Goal: Transaction & Acquisition: Purchase product/service

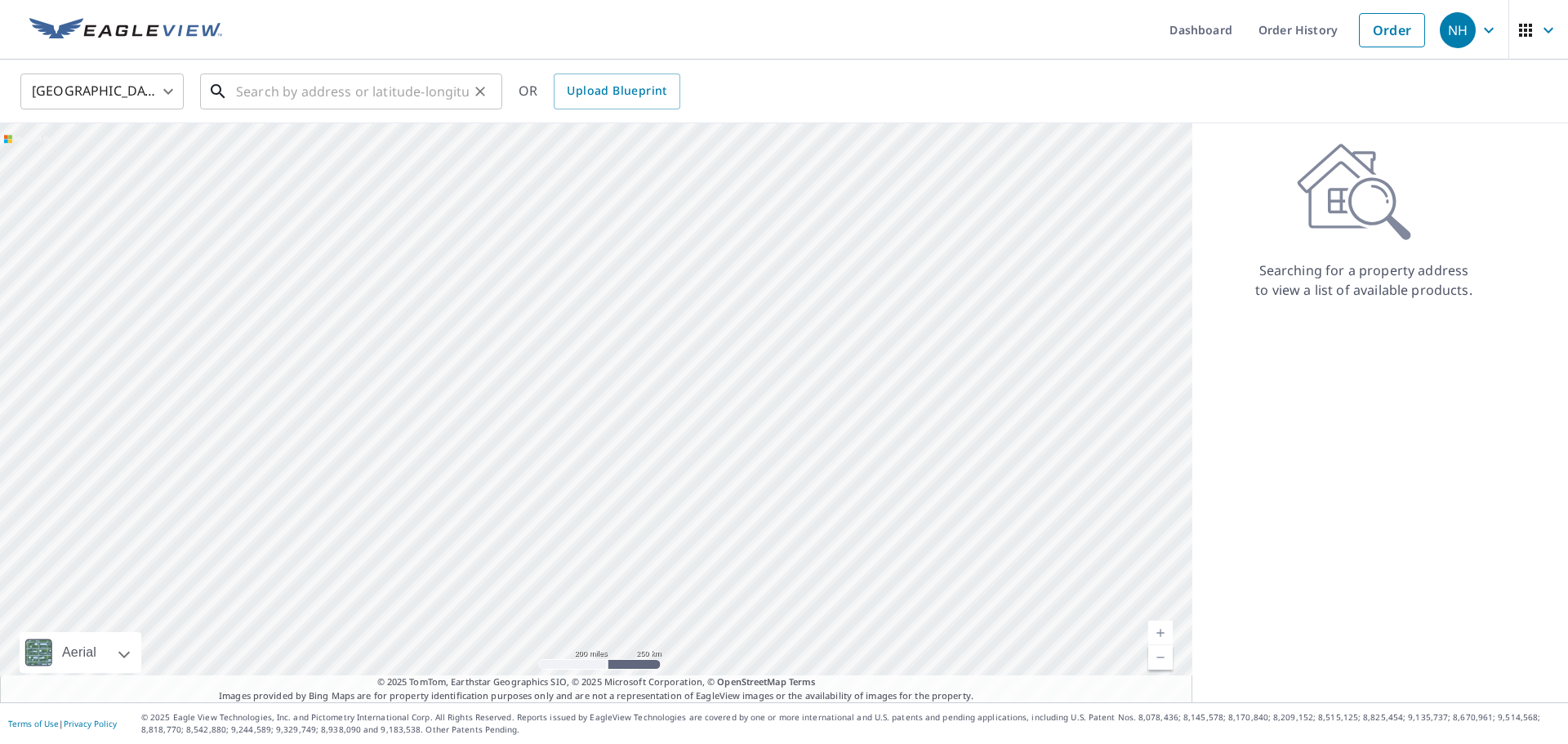
click at [285, 86] on input "text" at bounding box center [352, 91] width 232 height 46
paste input "[STREET_ADDRESS]"
click at [374, 104] on input "[STREET_ADDRESS]" at bounding box center [352, 91] width 232 height 46
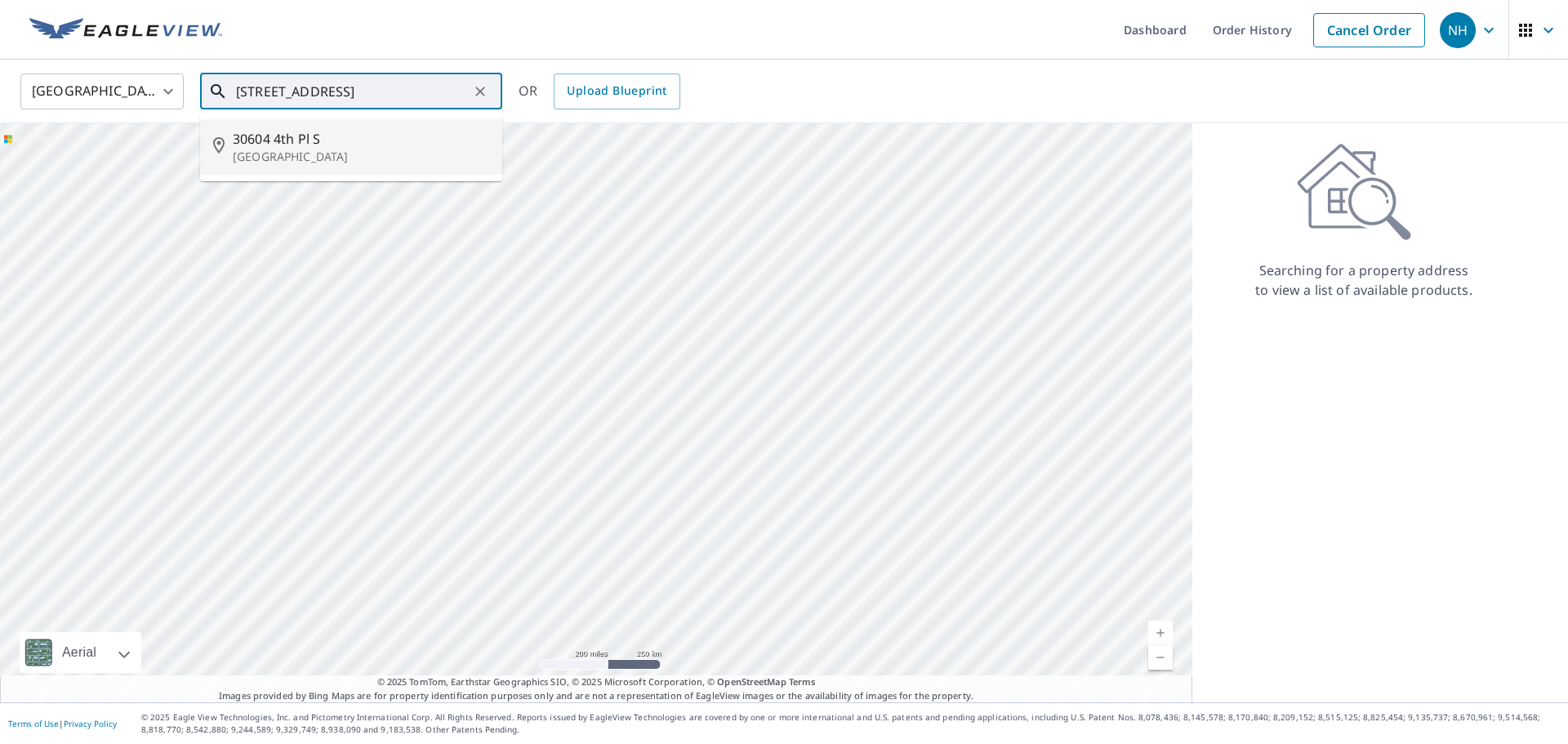
click at [399, 77] on input "[STREET_ADDRESS]" at bounding box center [352, 91] width 232 height 46
click at [427, 81] on input "[STREET_ADDRESS]" at bounding box center [352, 91] width 232 height 46
click at [399, 85] on input "[STREET_ADDRESS]" at bounding box center [352, 91] width 232 height 46
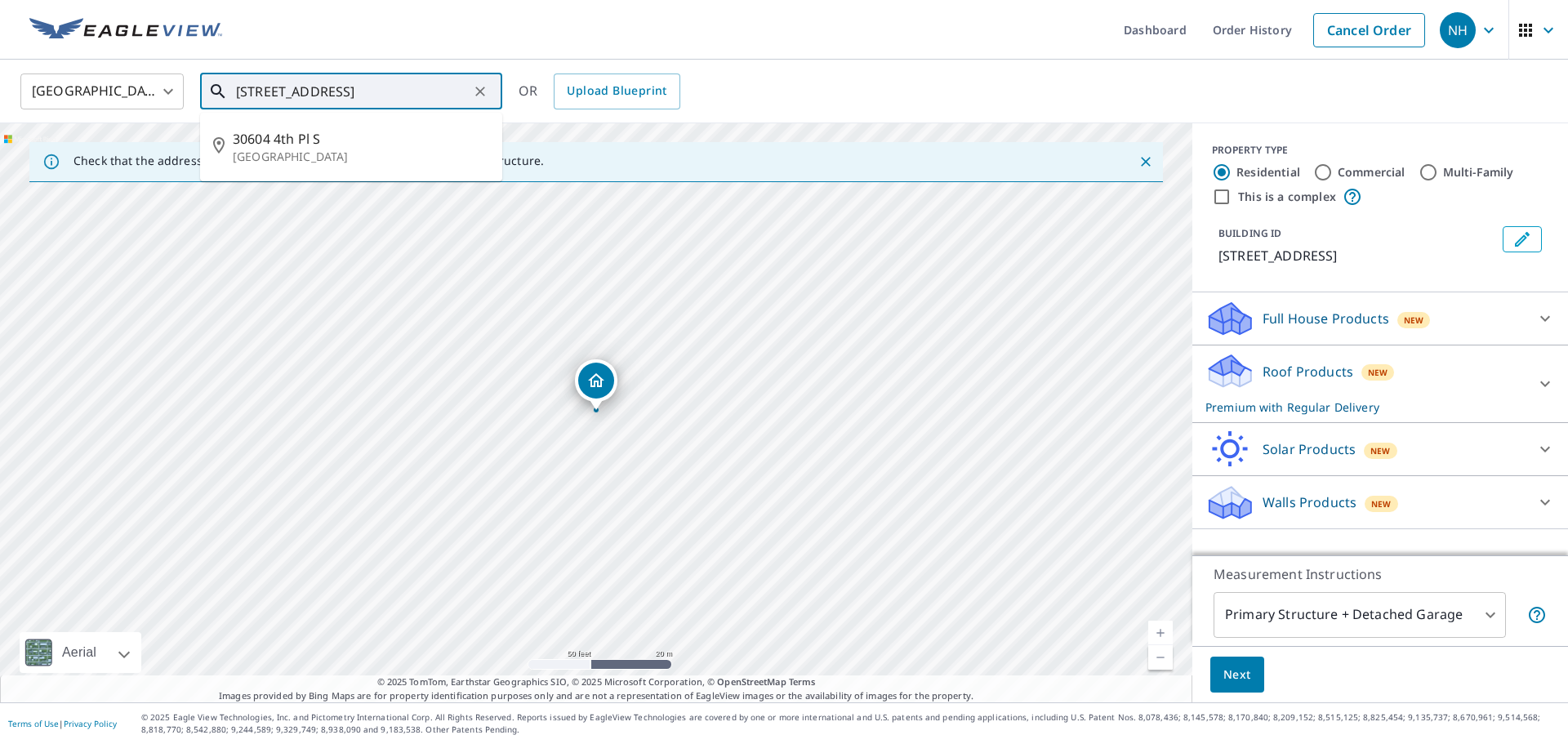
click at [341, 93] on input "[STREET_ADDRESS]" at bounding box center [352, 91] width 232 height 46
click at [257, 93] on input "[STREET_ADDRESS]" at bounding box center [352, 91] width 232 height 46
type input "[STREET_ADDRESS]"
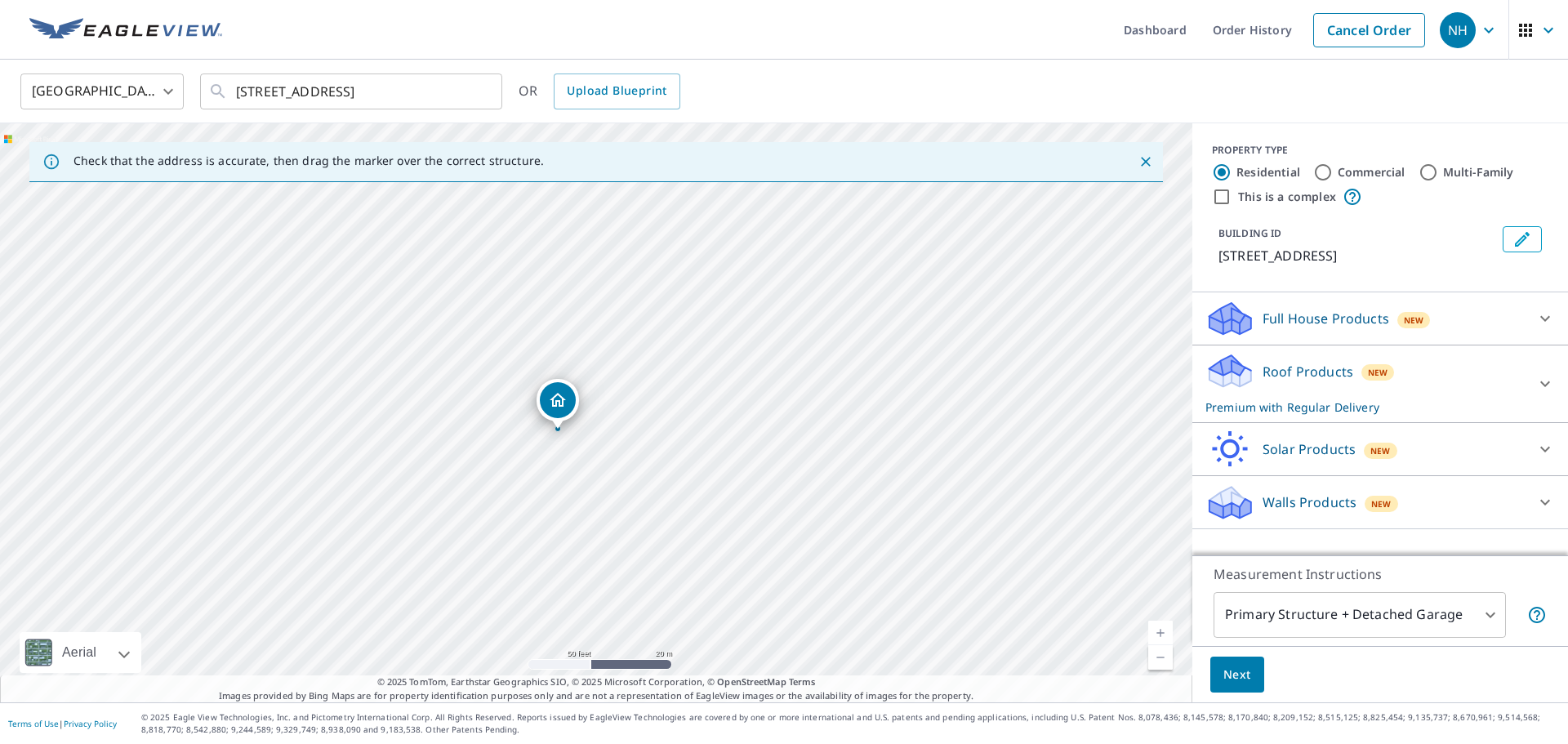
drag, startPoint x: 602, startPoint y: 375, endPoint x: 564, endPoint y: 394, distance: 42.5
click at [490, 86] on button "Clear" at bounding box center [479, 91] width 22 height 22
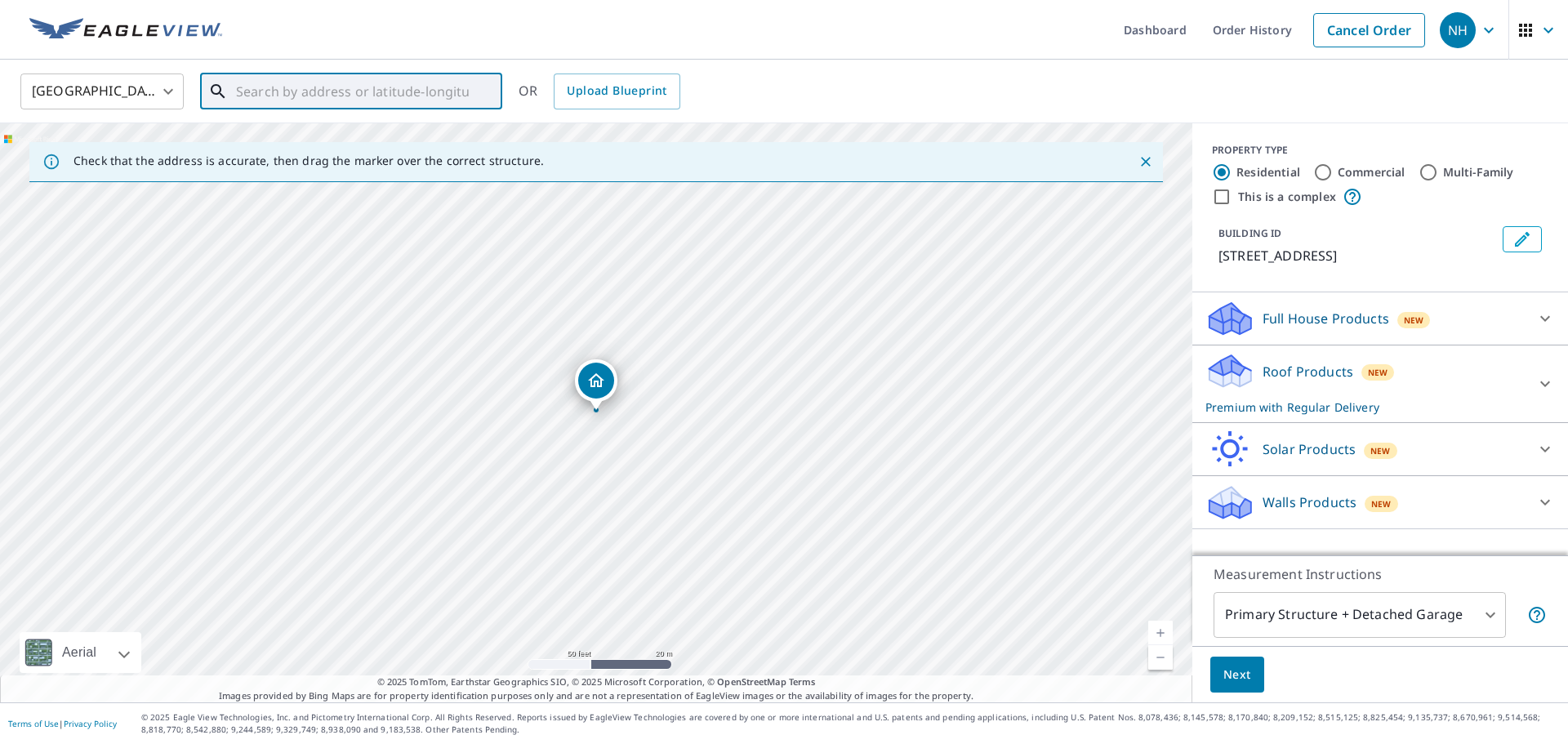
click at [344, 100] on input "text" at bounding box center [352, 91] width 232 height 46
paste input "[STREET_ADDRESS]"
click at [347, 132] on span "[STREET_ADDRESS]" at bounding box center [361, 139] width 257 height 20
type input "[STREET_ADDRESS]"
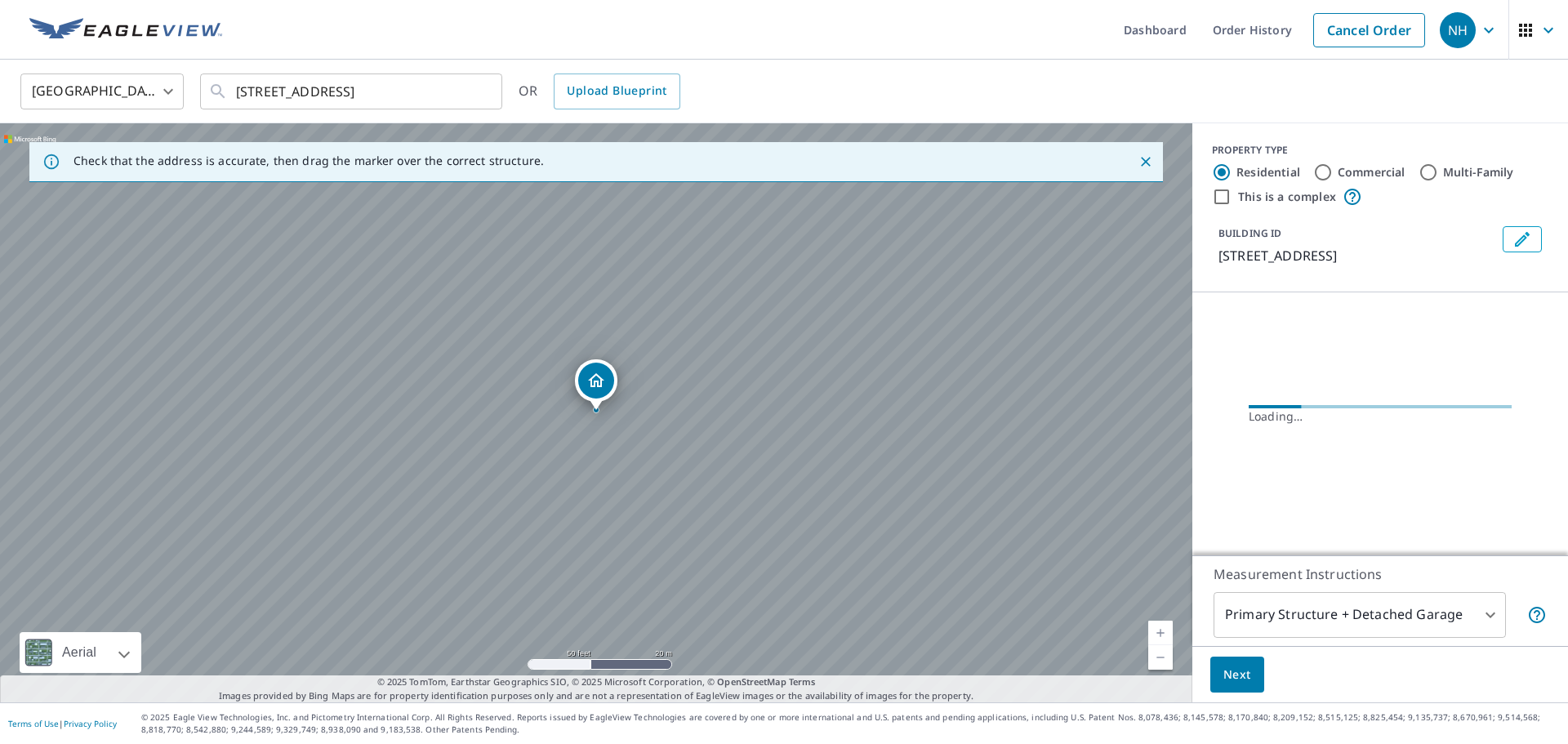
scroll to position [0, 0]
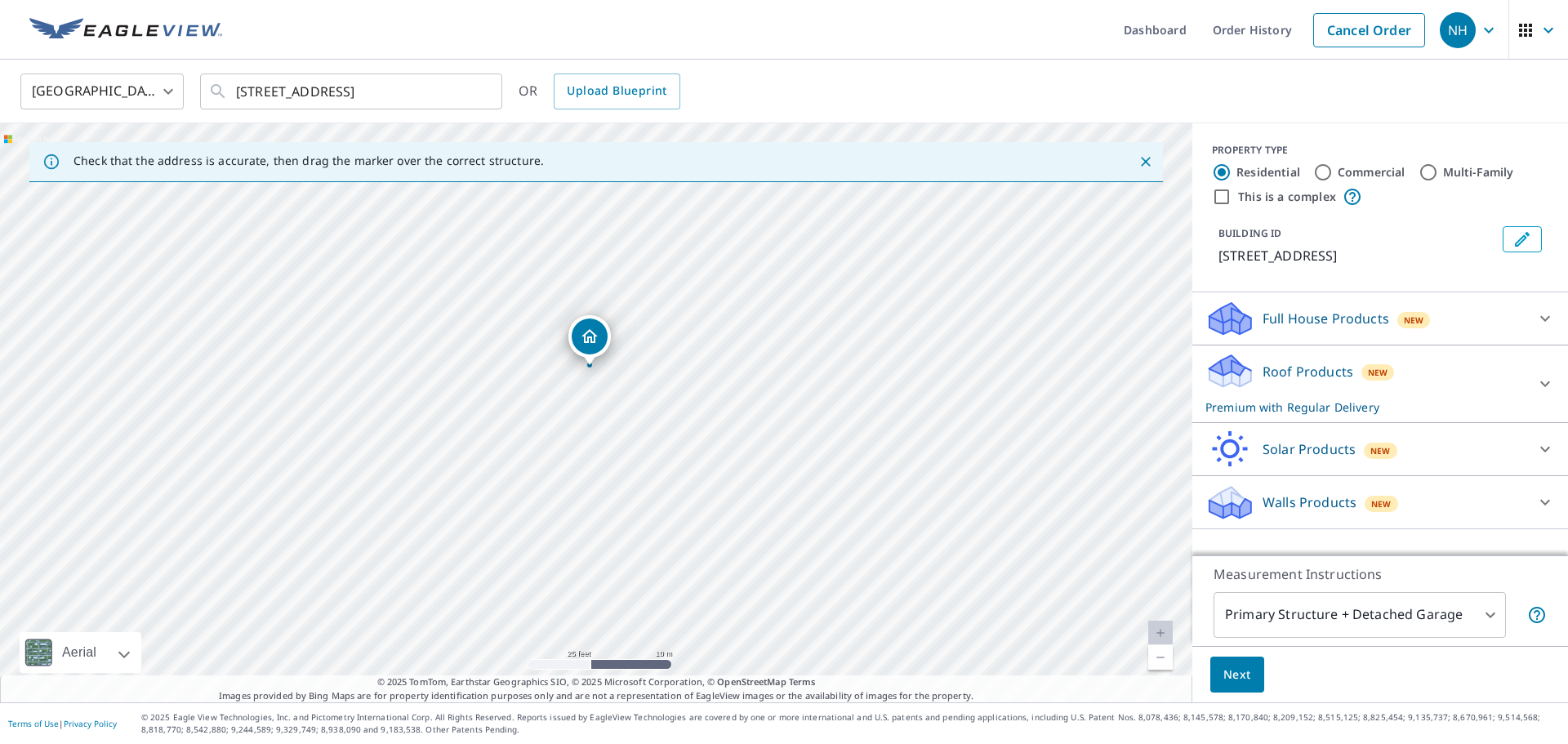
drag, startPoint x: 612, startPoint y: 331, endPoint x: 600, endPoint y: 328, distance: 12.4
click at [1252, 673] on button "Next" at bounding box center [1238, 675] width 54 height 37
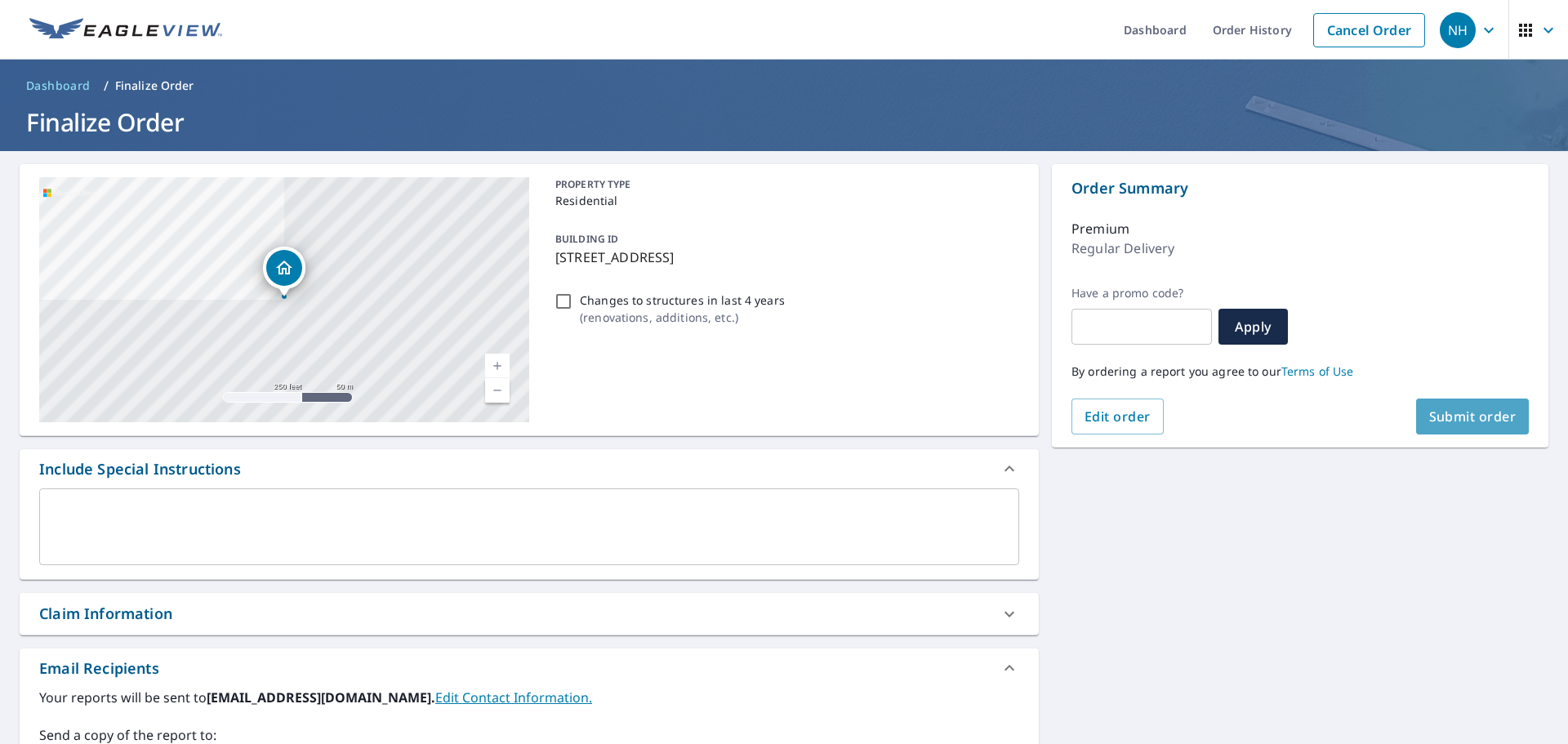
click at [1435, 405] on button "Submit order" at bounding box center [1473, 416] width 114 height 36
checkbox input "true"
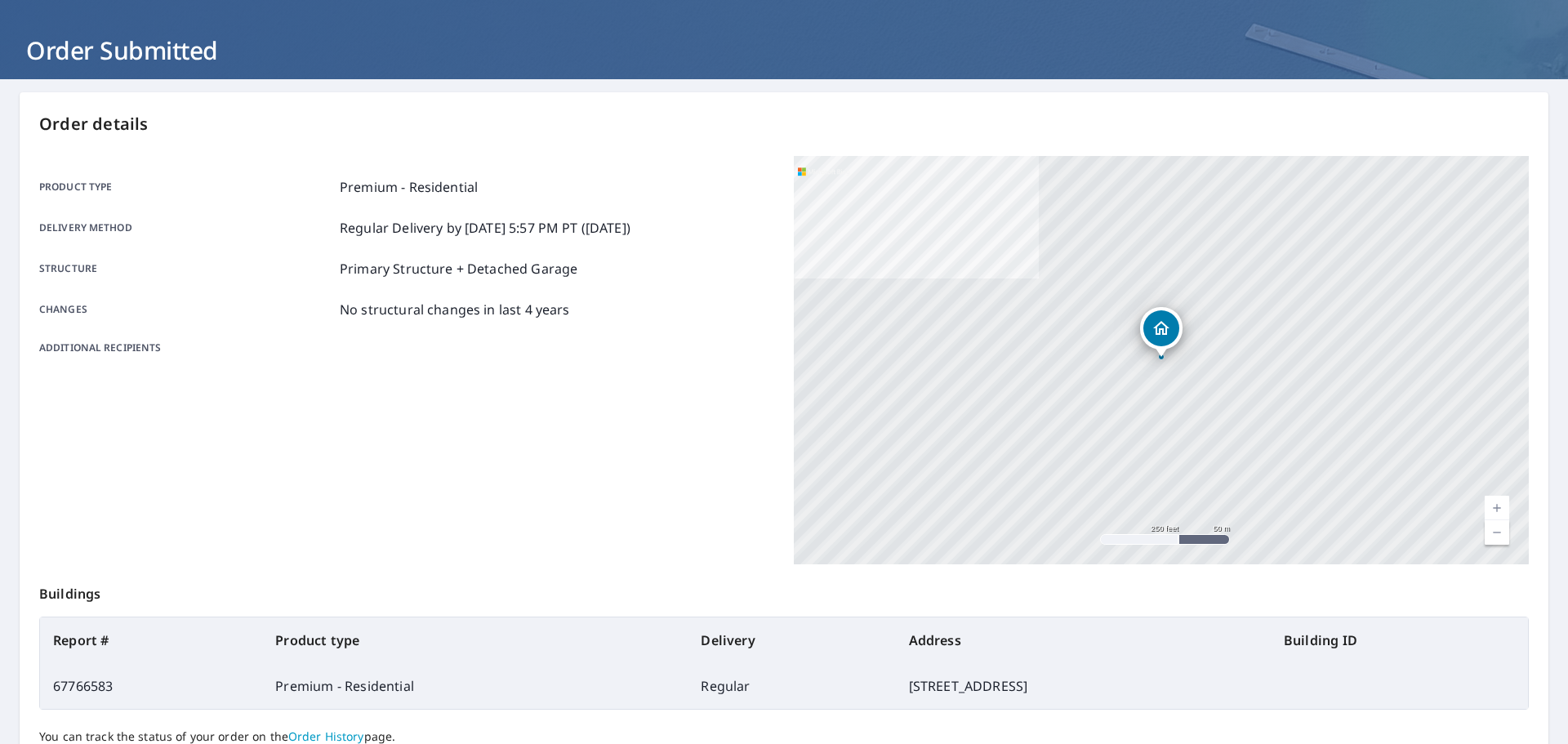
scroll to position [127, 0]
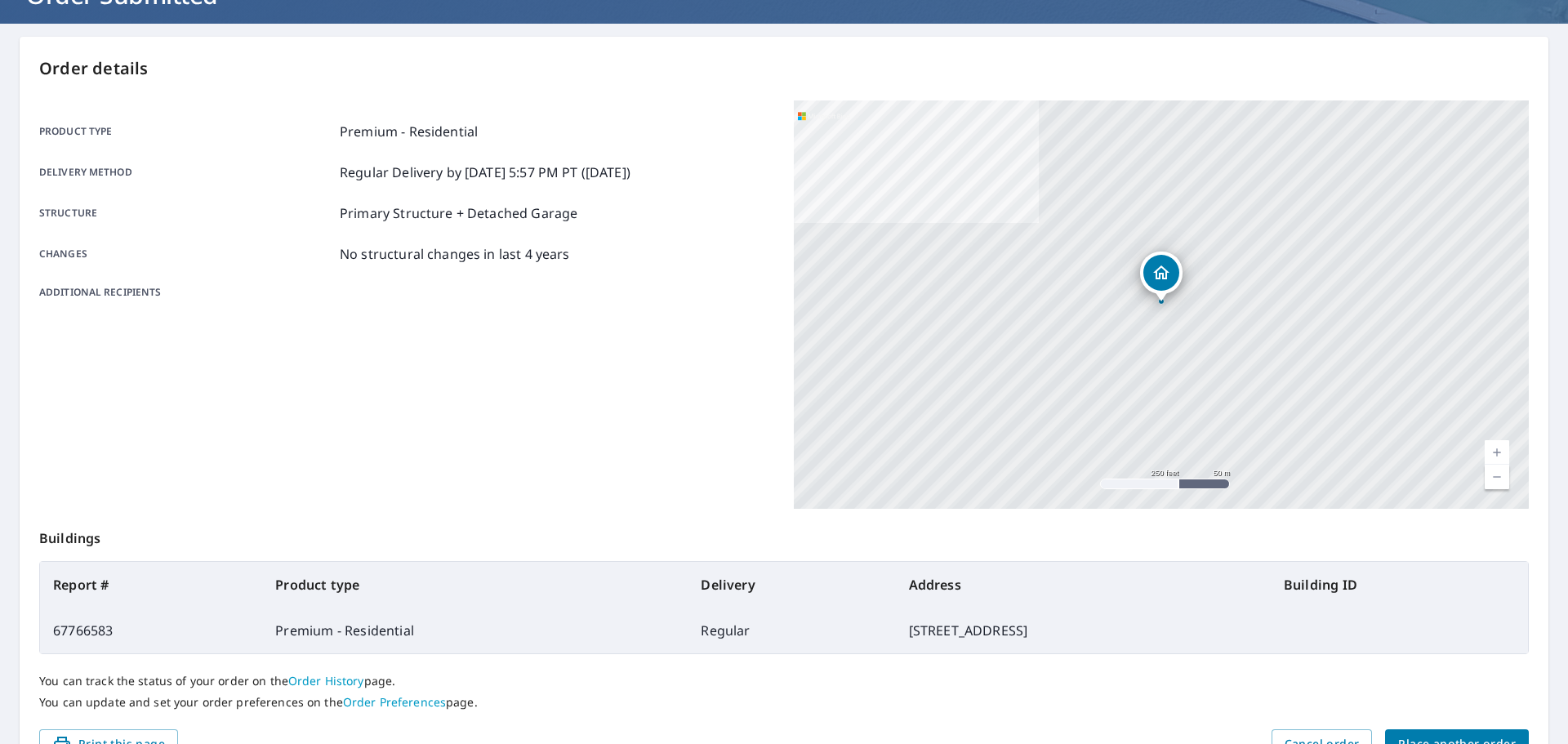
click at [107, 627] on td "67766583" at bounding box center [152, 630] width 223 height 46
drag, startPoint x: 118, startPoint y: 627, endPoint x: 57, endPoint y: 631, distance: 61.1
click at [57, 631] on td "67766583" at bounding box center [152, 630] width 223 height 46
copy td "67766583"
